Goal: Information Seeking & Learning: Learn about a topic

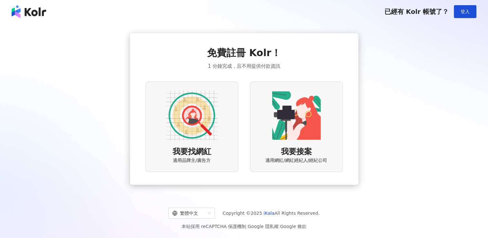
click at [207, 132] on img at bounding box center [192, 116] width 52 height 52
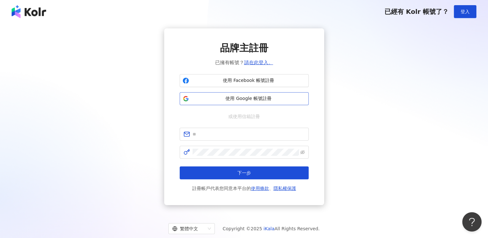
click at [227, 96] on span "使用 Google 帳號註冊" at bounding box center [248, 98] width 114 height 6
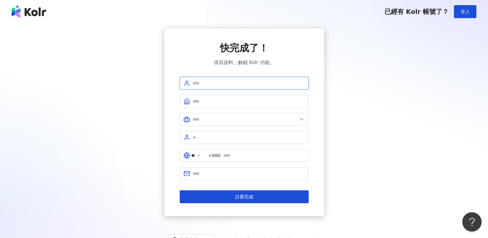
click at [292, 84] on input "text" at bounding box center [248, 83] width 112 height 7
type input "*"
type input "******"
click at [267, 102] on input "text" at bounding box center [248, 101] width 112 height 7
type input "*"
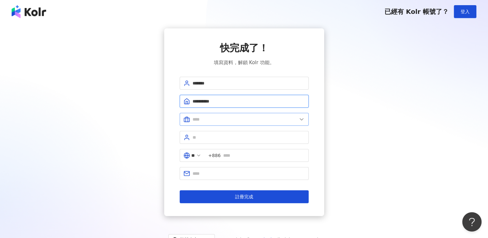
type input "**********"
click at [264, 122] on input "text" at bounding box center [244, 119] width 104 height 7
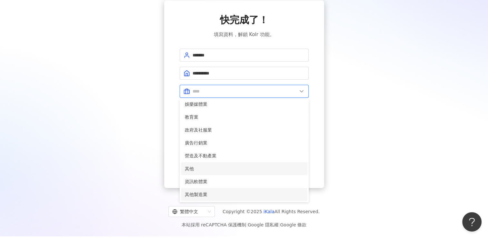
scroll to position [30, 0]
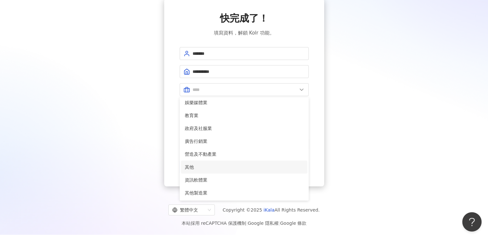
click at [262, 168] on span "其他" at bounding box center [244, 166] width 119 height 7
type input "**"
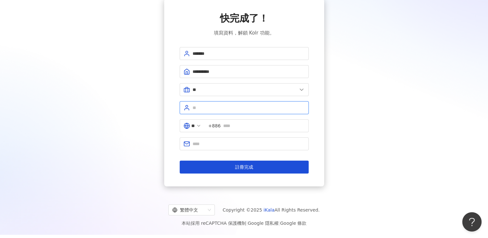
click at [274, 104] on input "text" at bounding box center [248, 107] width 112 height 7
type input "**********"
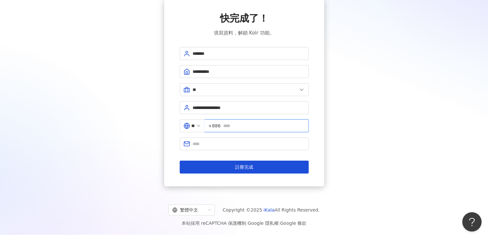
click at [260, 127] on input "text" at bounding box center [264, 125] width 82 height 7
type input "**********"
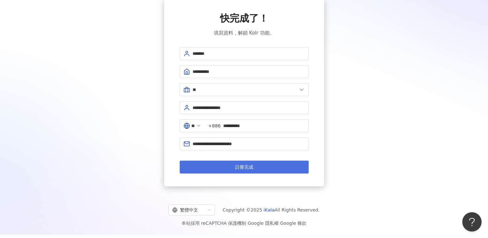
click at [256, 167] on button "註冊完成" at bounding box center [244, 166] width 129 height 13
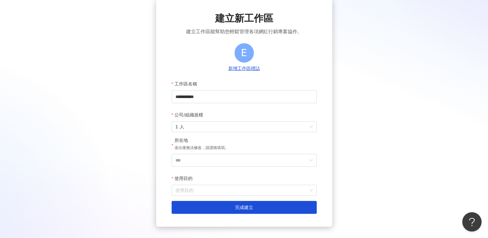
scroll to position [32, 0]
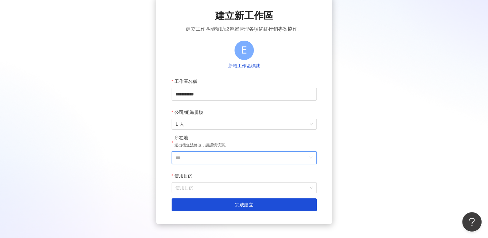
click at [267, 158] on input "***" at bounding box center [241, 157] width 132 height 12
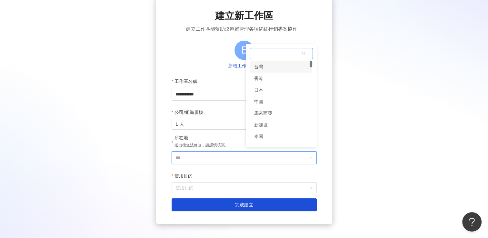
click at [279, 69] on div "台灣" at bounding box center [281, 67] width 62 height 12
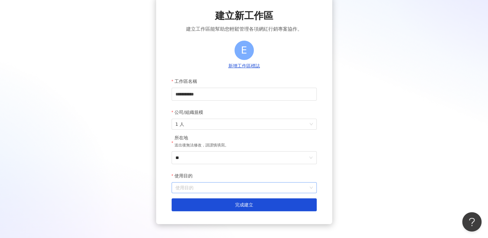
click at [252, 188] on input "使用目的" at bounding box center [243, 187] width 137 height 10
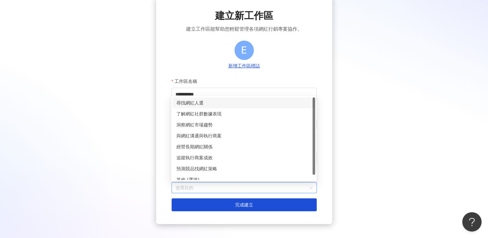
click at [246, 102] on div "尋找網紅人選" at bounding box center [243, 102] width 135 height 7
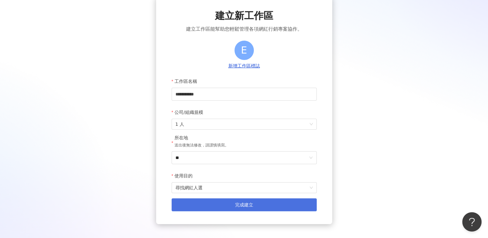
click at [251, 206] on span "完成建立" at bounding box center [244, 204] width 18 height 5
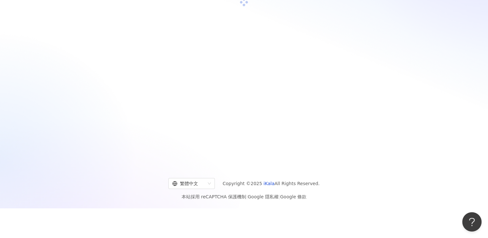
scroll to position [30, 0]
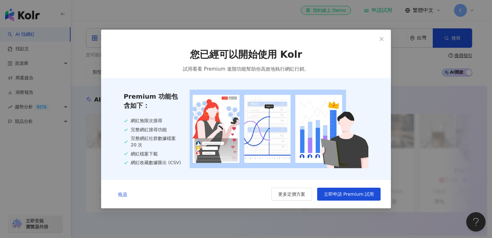
click at [120, 194] on span "略過" at bounding box center [122, 193] width 9 height 5
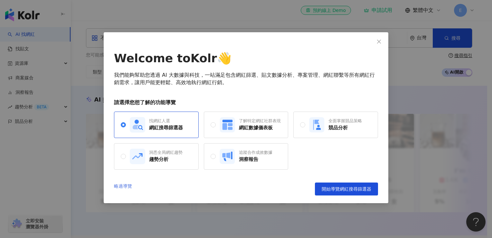
click at [127, 185] on link "略過導覽" at bounding box center [123, 188] width 18 height 13
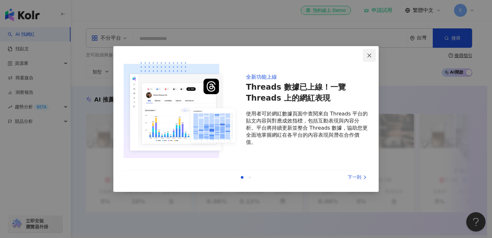
click at [370, 54] on icon "close" at bounding box center [369, 55] width 5 height 5
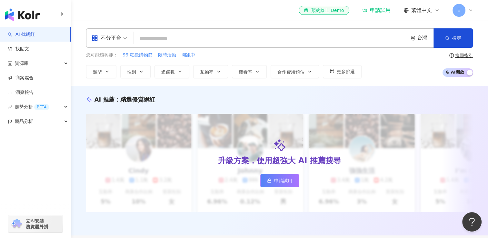
click at [265, 37] on input "search" at bounding box center [270, 39] width 269 height 12
click at [304, 38] on input "search" at bounding box center [270, 39] width 269 height 12
click at [97, 72] on span "類型" at bounding box center [97, 71] width 9 height 5
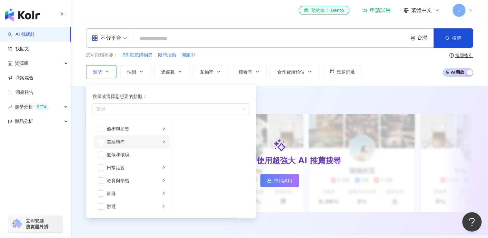
click at [120, 142] on div "美妝時尚" at bounding box center [133, 141] width 53 height 7
click at [183, 127] on li "保養" at bounding box center [210, 128] width 76 height 13
click at [189, 173] on div "醫美" at bounding box center [214, 176] width 59 height 7
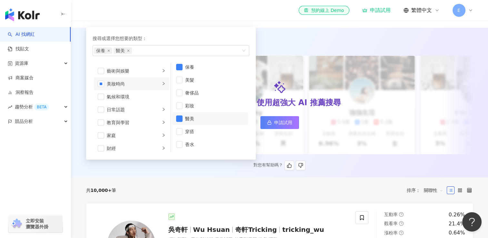
scroll to position [64, 0]
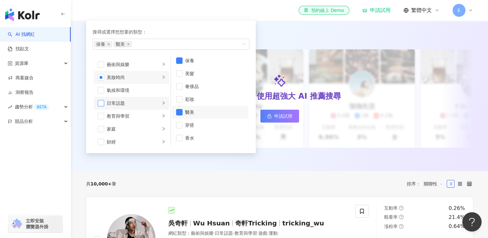
click at [102, 102] on span "button" at bounding box center [101, 103] width 6 height 6
click at [160, 103] on li "日常話題" at bounding box center [131, 103] width 75 height 13
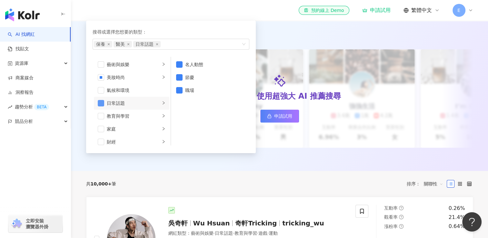
click at [101, 103] on span "button" at bounding box center [101, 103] width 6 height 6
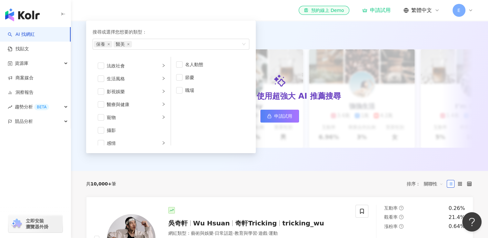
scroll to position [129, 0]
click at [117, 76] on div "生活風格" at bounding box center [133, 77] width 53 height 7
click at [104, 75] on li "生活風格" at bounding box center [131, 77] width 75 height 13
click at [102, 77] on span "button" at bounding box center [101, 77] width 6 height 6
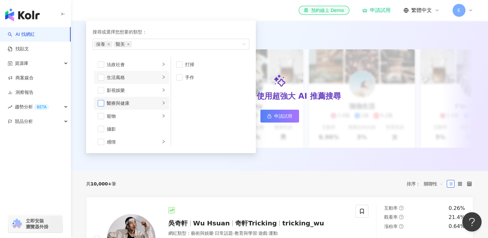
click at [102, 102] on span "button" at bounding box center [101, 103] width 6 height 6
click at [156, 102] on li "醫療與健康" at bounding box center [131, 103] width 75 height 13
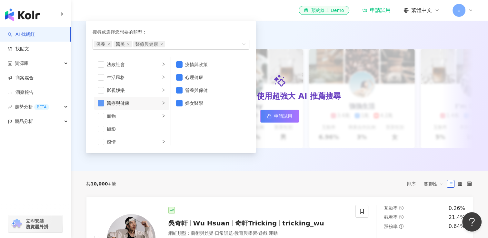
click at [103, 102] on span "button" at bounding box center [101, 103] width 6 height 6
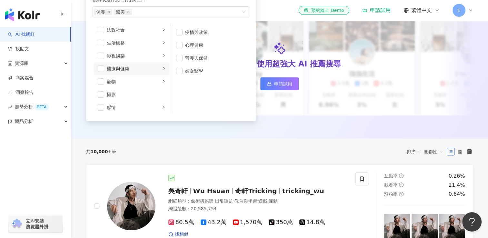
scroll to position [126, 0]
click at [138, 138] on div "AI 推薦 ： 精選優質網紅 升級方案，使用超強大 AI 推薦搜尋 申請試用 Cindy 1.4萬 1.1萬 3.2萬 互動率 5% 商業合作比例 10% 受…" at bounding box center [279, 64] width 417 height 150
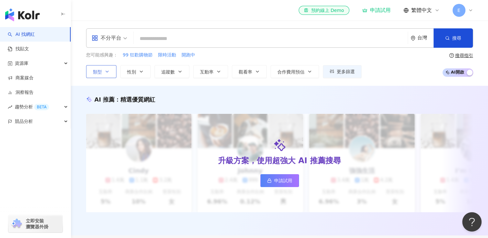
click at [110, 74] on button "類型" at bounding box center [101, 71] width 30 height 13
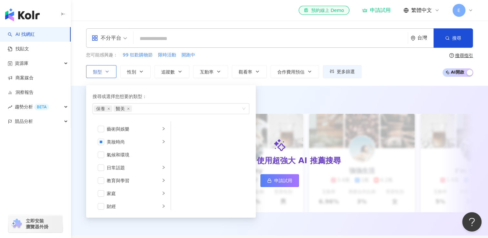
click at [110, 74] on button "類型 搜尋或選擇您想要的類型： 保養 醫美 藝術與娛樂 美妝時尚 氣候和環境 日常話題 教育與學習 家庭 財經 美食 命理占卜 遊戲 法政社會 生活風格 影視…" at bounding box center [101, 71] width 30 height 13
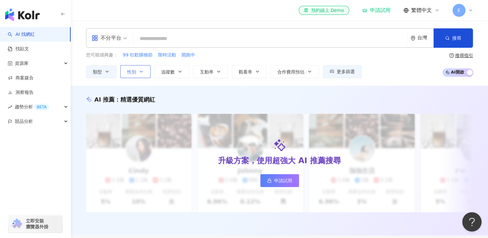
click at [125, 73] on button "性別" at bounding box center [135, 71] width 30 height 13
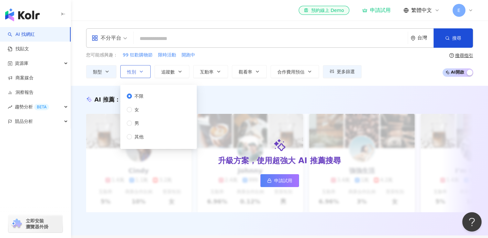
click at [125, 73] on button "性別" at bounding box center [135, 71] width 30 height 13
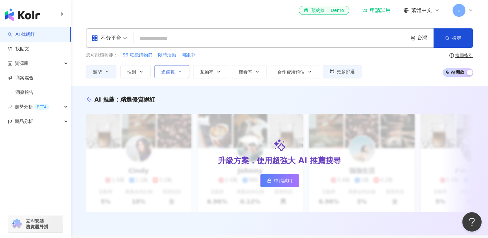
click at [160, 77] on button "追蹤數" at bounding box center [171, 71] width 35 height 13
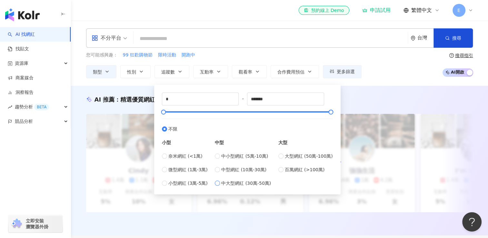
click at [230, 184] on span "中大型網紅 (30萬-50萬)" at bounding box center [246, 183] width 50 height 7
type input "******"
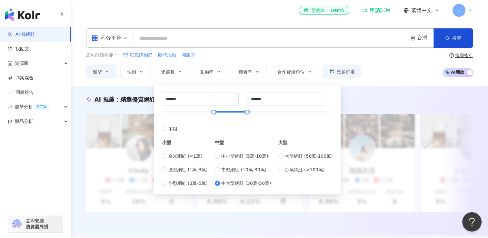
click at [235, 53] on div "您可能感興趣： 99 狂歡購物節 限時活動 開跑中" at bounding box center [223, 55] width 275 height 7
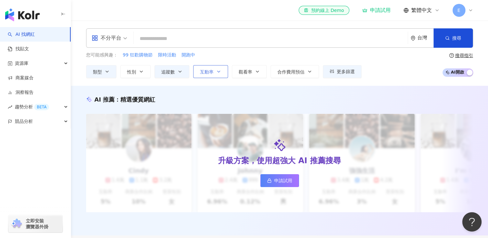
click at [209, 70] on span "互動率" at bounding box center [207, 71] width 14 height 5
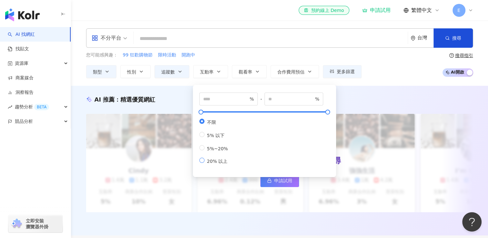
click at [219, 164] on span "20% 以上" at bounding box center [217, 161] width 26 height 5
type input "**"
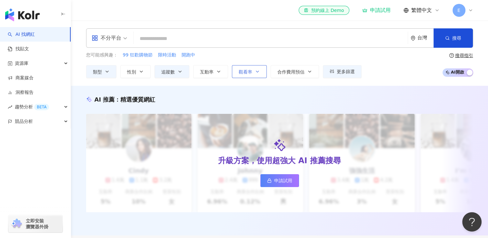
click at [237, 74] on button "觀看率" at bounding box center [249, 71] width 35 height 13
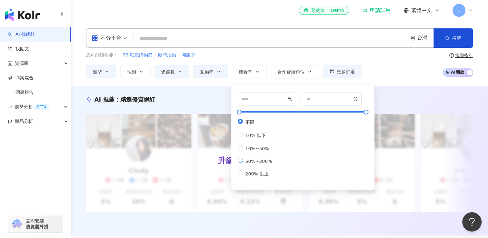
click at [252, 164] on span "50%~200%" at bounding box center [259, 161] width 32 height 5
type input "**"
type input "***"
click at [299, 51] on div "不分平台 台灣 搜尋 您可能感興趣： 99 狂歡購物節 限時活動 開跑中 類型 性別 追蹤數 互動率 觀看率 合作費用預估 更多篩選 不限 女 男 其他 **…" at bounding box center [279, 53] width 413 height 50
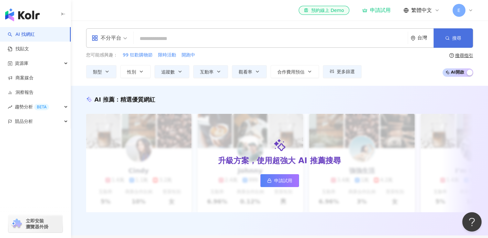
click at [446, 45] on button "搜尋" at bounding box center [452, 37] width 39 height 19
click at [416, 77] on div "您可能感興趣： 99 狂歡購物節 限時活動 開跑中 類型 性別 追蹤數 互動率 觀看率 合作費用預估 更多篩選 不限 女 男 其他 ****** - ****…" at bounding box center [279, 65] width 387 height 26
click at [327, 34] on input "search" at bounding box center [270, 39] width 269 height 12
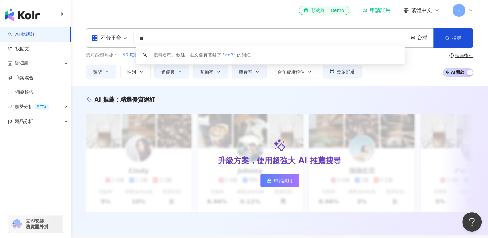
type input "*"
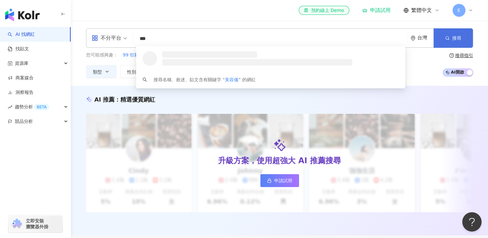
type input "***"
click at [451, 34] on button "搜尋" at bounding box center [452, 37] width 39 height 19
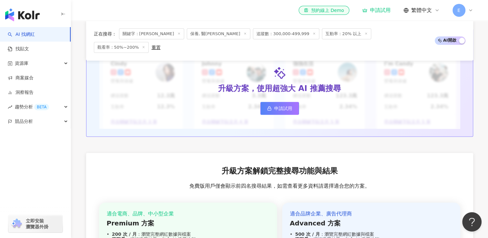
scroll to position [203, 0]
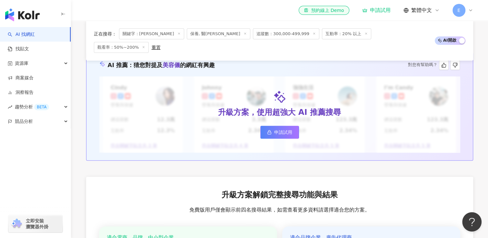
click at [274, 130] on span "申請試用" at bounding box center [283, 132] width 18 height 5
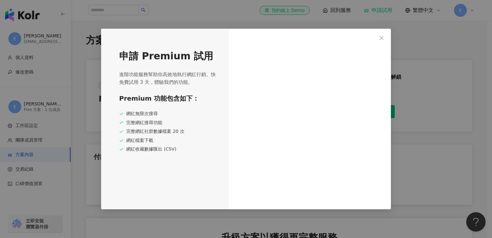
click at [287, 32] on div at bounding box center [310, 119] width 162 height 180
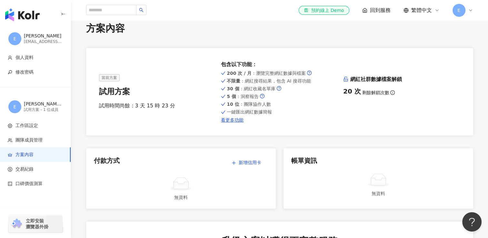
scroll to position [11, 0]
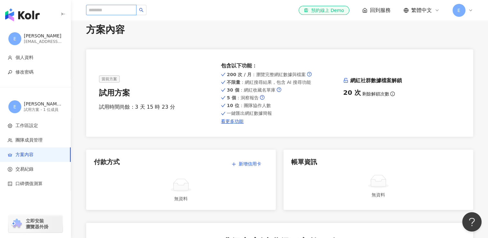
click at [118, 8] on input "search" at bounding box center [111, 10] width 50 height 10
click at [225, 121] on link "看更多功能" at bounding box center [279, 121] width 117 height 5
click at [376, 10] on span "回到服務" at bounding box center [380, 10] width 21 height 7
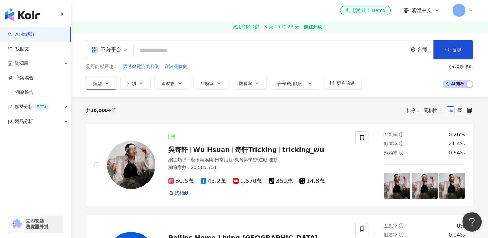
click at [99, 82] on span "類型" at bounding box center [97, 83] width 9 height 5
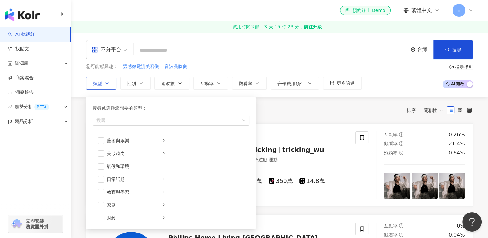
click at [99, 82] on span "類型" at bounding box center [97, 83] width 9 height 5
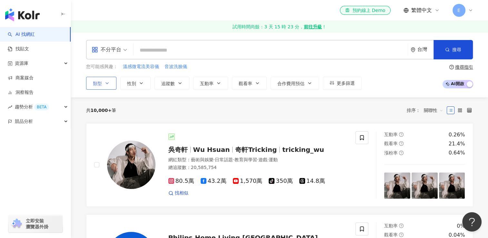
click at [111, 83] on button "類型" at bounding box center [101, 83] width 30 height 13
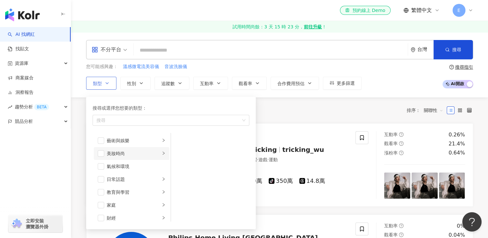
click at [121, 153] on div "美妝時尚" at bounding box center [133, 153] width 53 height 7
click at [185, 142] on div "保養" at bounding box center [214, 140] width 59 height 7
click at [191, 179] on div "彩妝" at bounding box center [214, 179] width 59 height 7
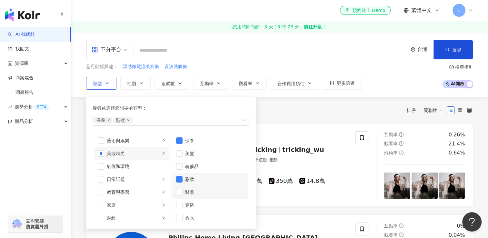
click at [190, 191] on div "醫美" at bounding box center [214, 192] width 59 height 7
click at [195, 176] on div "彩妝" at bounding box center [214, 175] width 59 height 7
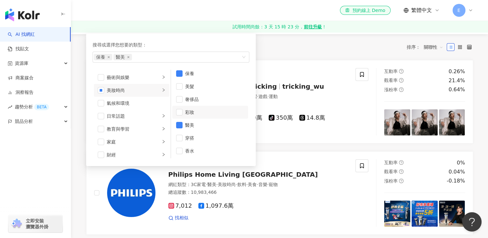
scroll to position [64, 0]
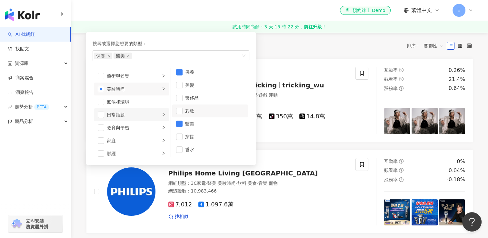
click at [150, 117] on div "日常話題" at bounding box center [133, 114] width 53 height 7
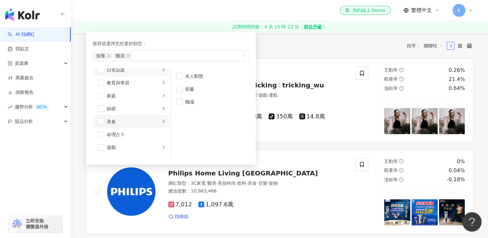
scroll to position [97, 0]
click at [154, 117] on li "生活風格" at bounding box center [131, 121] width 75 height 13
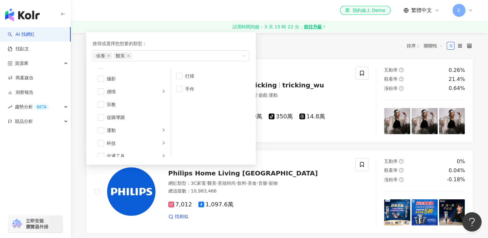
scroll to position [193, 0]
click at [143, 143] on div "科技" at bounding box center [133, 140] width 53 height 7
click at [185, 92] on div "3C家電" at bounding box center [214, 88] width 59 height 7
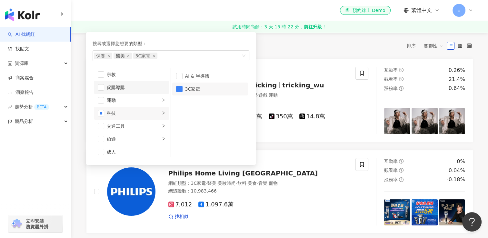
scroll to position [223, 0]
click at [270, 53] on div "共 10,000+ 筆 排序： 關聯性" at bounding box center [279, 46] width 387 height 26
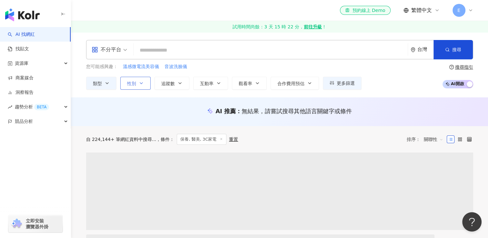
click at [139, 83] on icon "button" at bounding box center [141, 83] width 5 height 5
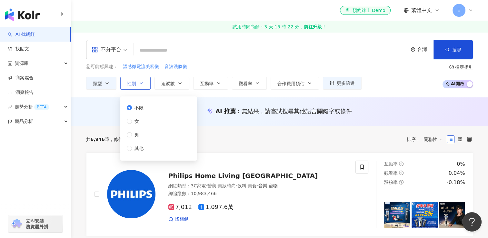
click at [139, 83] on icon "button" at bounding box center [141, 83] width 5 height 5
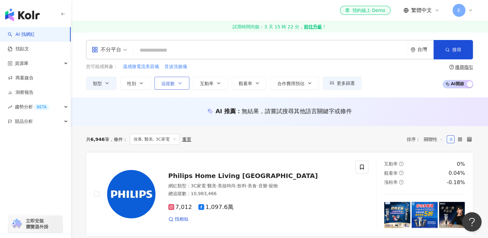
click at [172, 84] on span "追蹤數" at bounding box center [168, 83] width 14 height 5
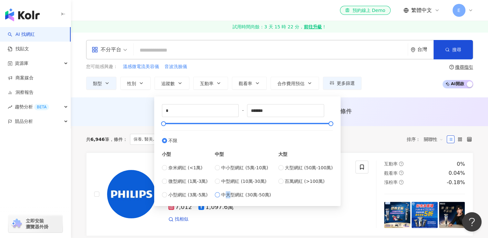
click at [229, 195] on span "中大型網紅 (30萬-50萬)" at bounding box center [246, 194] width 50 height 7
type input "******"
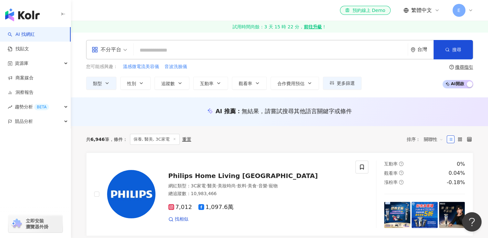
click at [372, 89] on div "您可能感興趣： 溫感微電流美容儀 音波洗臉儀 類型 性別 追蹤數 互動率 觀看率 合作費用預估 更多篩選 不限 女 男 其他 ****** - ****** …" at bounding box center [279, 76] width 387 height 26
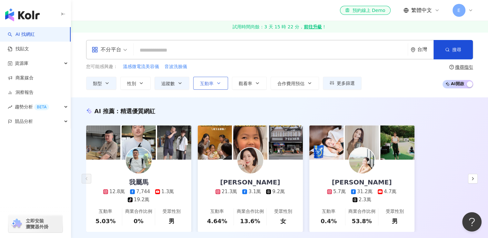
click at [218, 82] on icon "button" at bounding box center [218, 83] width 5 height 5
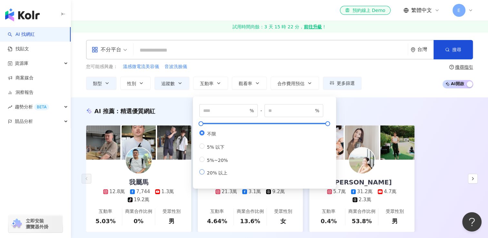
click at [213, 175] on span "20% 以上" at bounding box center [217, 172] width 26 height 5
type input "**"
click at [258, 69] on div "您可能感興趣： 溫感微電流美容儀 音波洗臉儀" at bounding box center [223, 66] width 275 height 7
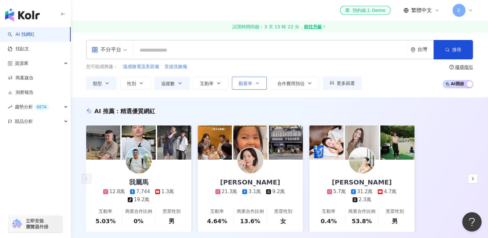
click at [253, 83] on button "觀看率" at bounding box center [249, 83] width 35 height 13
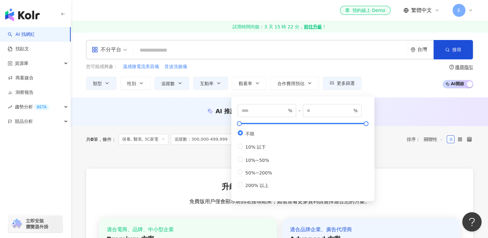
click at [249, 197] on div "% - % 不限 10% 以下 10%~50% 50%~200% 200% 以上" at bounding box center [302, 148] width 135 height 97
click at [237, 192] on div "% - % 不限 10% 以下 10%~50% 50%~200% 200% 以上" at bounding box center [302, 148] width 135 height 97
type input "***"
click at [390, 91] on div "不分平台 台灣 搜尋 您可能感興趣： 溫感微電流美容儀 音波洗臉儀 類型 性別 追蹤數 互動率 觀看率 合作費用預估 更多篩選 不限 女 男 其他 *****…" at bounding box center [279, 64] width 417 height 65
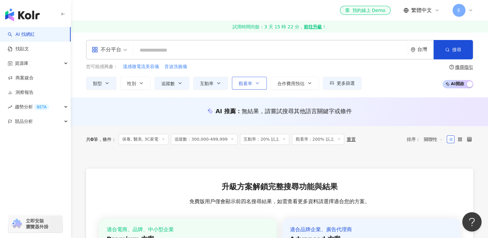
click at [259, 83] on icon "button" at bounding box center [257, 83] width 5 height 5
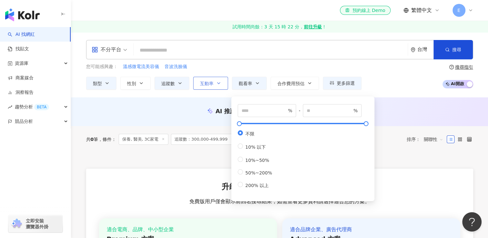
click at [220, 85] on button "互動率" at bounding box center [210, 83] width 35 height 13
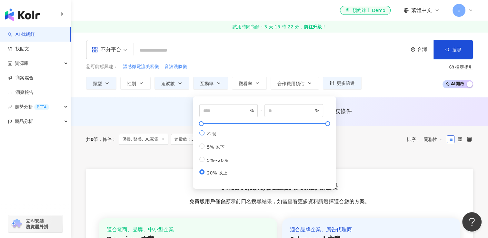
click at [214, 133] on span "不限" at bounding box center [211, 133] width 14 height 5
click at [374, 92] on div "不分平台 台灣 搜尋 您可能感興趣： 溫感微電流美容儀 音波洗臉儀 類型 性別 追蹤數 互動率 觀看率 合作費用預估 更多篩選 不限 女 男 其他 *****…" at bounding box center [279, 64] width 417 height 65
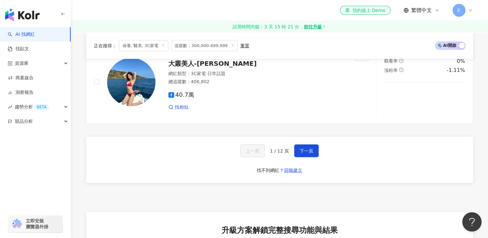
scroll to position [1257, 0]
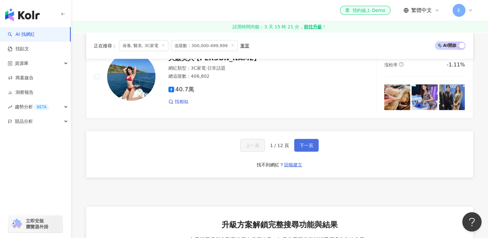
click at [311, 140] on button "下一頁" at bounding box center [306, 145] width 24 height 13
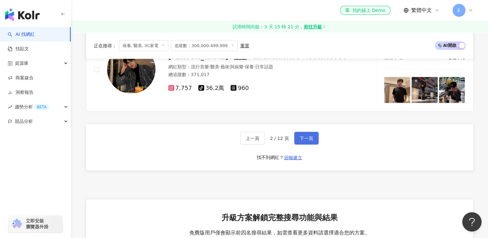
click at [311, 140] on button "下一頁" at bounding box center [306, 138] width 24 height 13
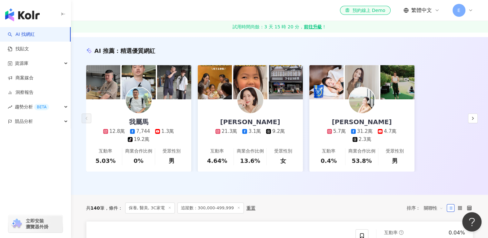
scroll to position [0, 0]
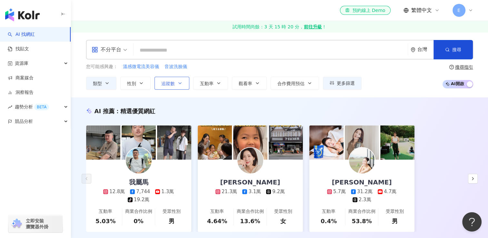
click at [176, 83] on button "追蹤數" at bounding box center [171, 83] width 35 height 13
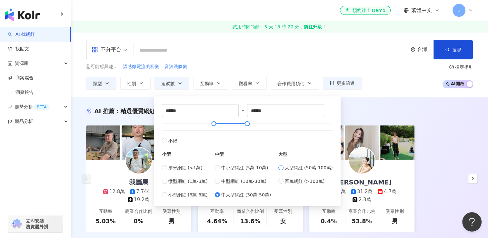
click at [300, 168] on span "大型網紅 (50萬-100萬)" at bounding box center [309, 167] width 48 height 7
type input "******"
click at [352, 108] on div "AI 推薦 ： 精選優質網紅" at bounding box center [279, 111] width 387 height 8
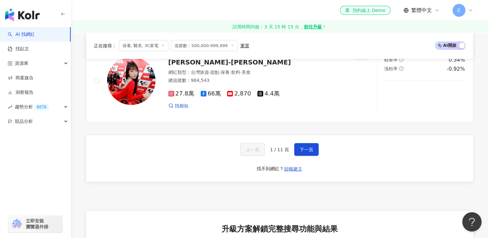
scroll to position [1257, 0]
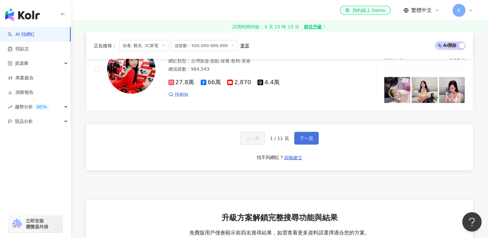
click at [300, 136] on span "下一頁" at bounding box center [306, 138] width 14 height 5
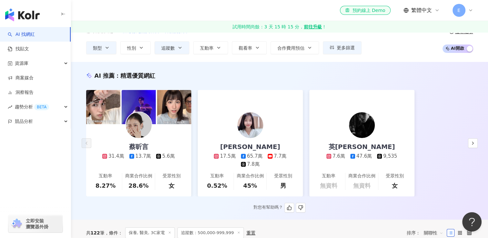
scroll to position [34, 0]
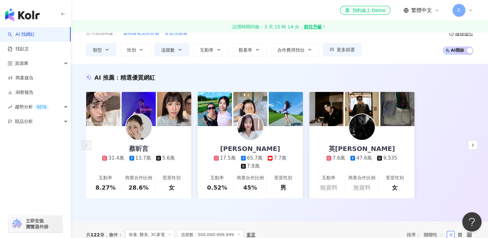
click at [396, 49] on div "您可能感興趣： 溫感微電流美容儀 音波洗臉儀 類型 性別 追蹤數 互動率 觀看率 合作費用預估 更多篩選 不限 女 男 其他 ****** - ****** …" at bounding box center [279, 43] width 387 height 26
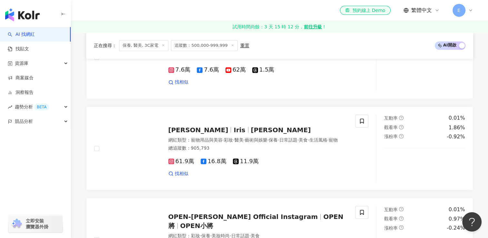
scroll to position [1194, 0]
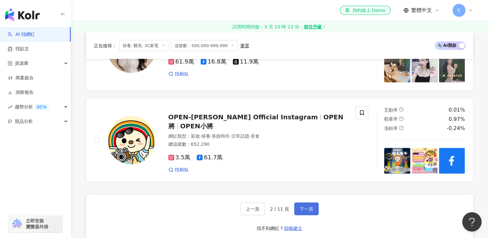
click at [298, 204] on button "下一頁" at bounding box center [306, 208] width 24 height 13
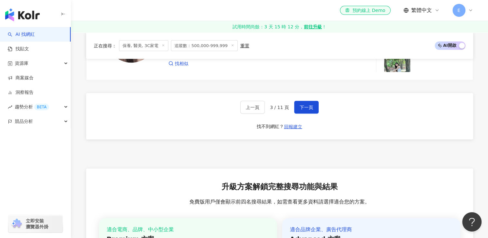
scroll to position [1287, 0]
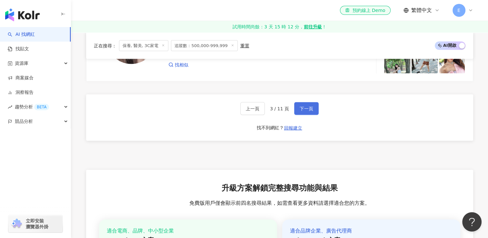
click at [313, 107] on button "下一頁" at bounding box center [306, 108] width 24 height 13
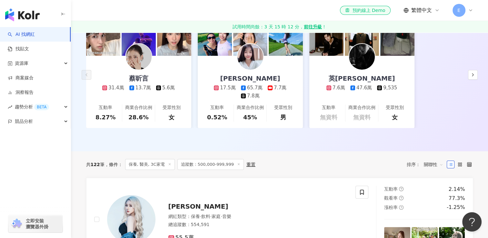
scroll to position [30, 0]
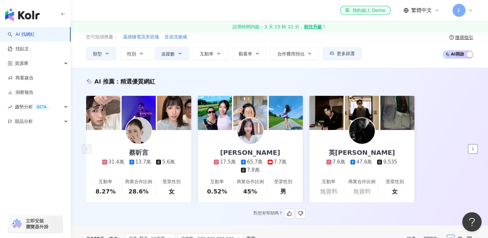
click at [472, 147] on icon "button" at bounding box center [472, 148] width 5 height 5
click at [471, 149] on icon "button" at bounding box center [472, 148] width 5 height 5
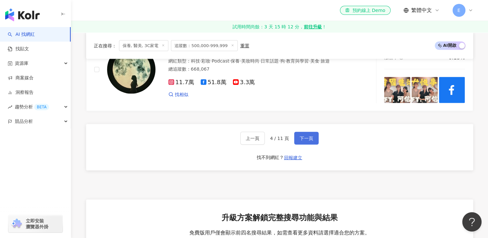
click at [302, 132] on button "下一頁" at bounding box center [306, 138] width 24 height 13
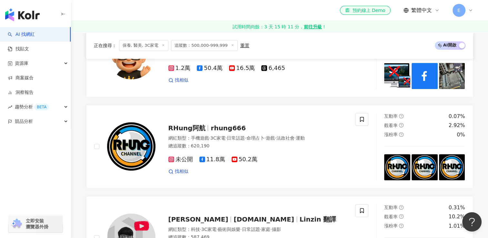
scroll to position [552, 0]
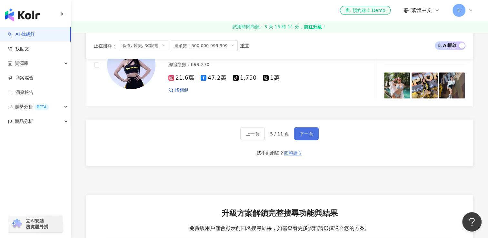
click at [308, 131] on span "下一頁" at bounding box center [306, 133] width 14 height 5
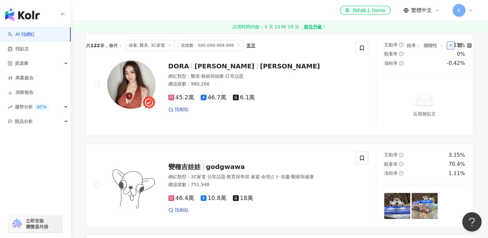
scroll to position [249, 0]
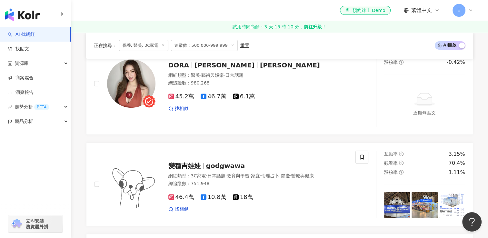
click at [281, 46] on div "正在搜尋 ： 保養, 醫美, 3C家電 追蹤數：500,000-999,999 重置 AI 開啟 AI 關閉" at bounding box center [279, 45] width 371 height 11
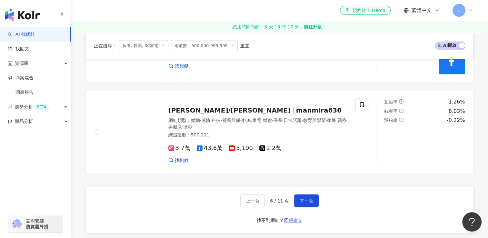
scroll to position [1216, 0]
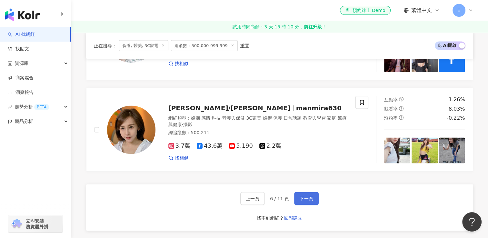
click at [306, 199] on span "下一頁" at bounding box center [306, 198] width 14 height 5
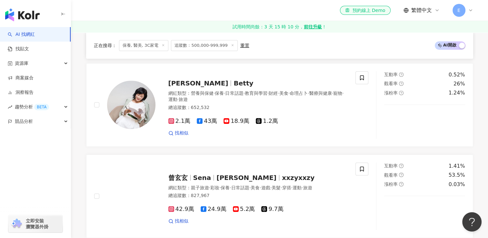
scroll to position [295, 0]
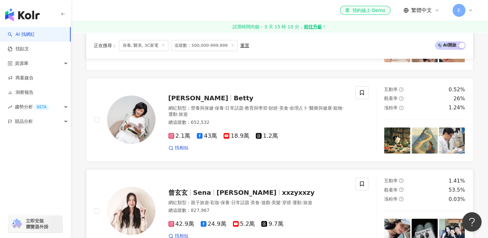
click at [281, 194] on div "曾玄玄 Sena 曾玄玄 Sena xxzyxxzy 網紅類型 ： 親子旅遊 · 彩妝 · 保養 · 日常話題 · 美食 · 遊戲 · 美髮 · 穿搭 · 運…" at bounding box center [251, 211] width 192 height 56
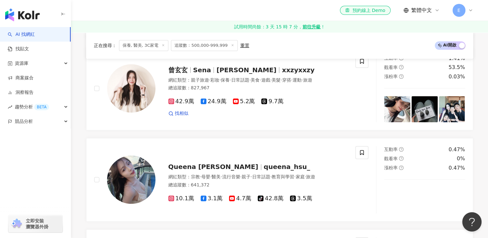
scroll to position [391, 0]
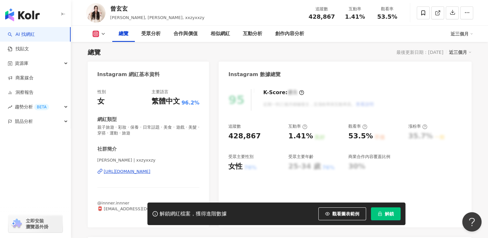
scroll to position [64, 0]
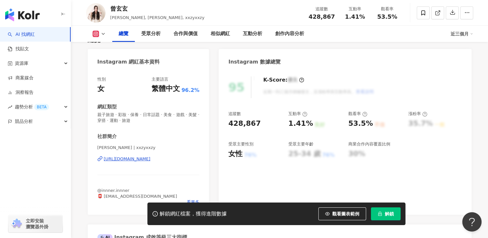
click at [260, 206] on div "解鎖網紅檔案，獲得進階數據 觀看圖表範例 解鎖" at bounding box center [276, 213] width 258 height 23
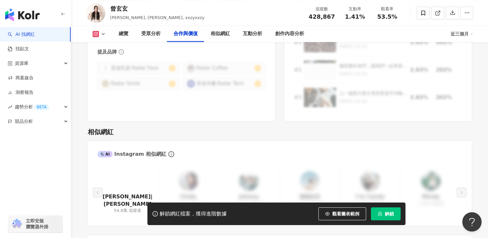
scroll to position [999, 0]
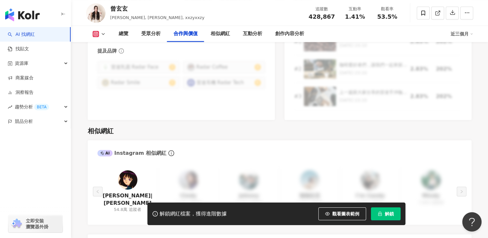
click at [345, 126] on div "相似網紅" at bounding box center [280, 130] width 384 height 9
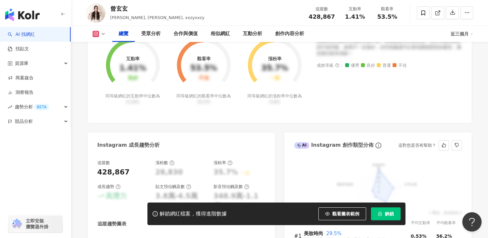
scroll to position [258, 0]
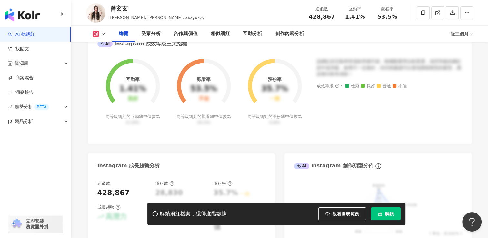
click at [289, 136] on div "互動率 1.41% 良好 同等級網紅的互動率中位數為 0.19% 觀看率 53.5% 不佳 同等級網紅的觀看率中位數為 35.5% 漲粉率 35.7% 一般 …" at bounding box center [280, 97] width 384 height 91
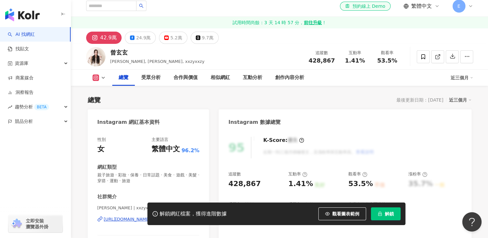
scroll to position [0, 0]
